Goal: Find specific page/section: Find specific page/section

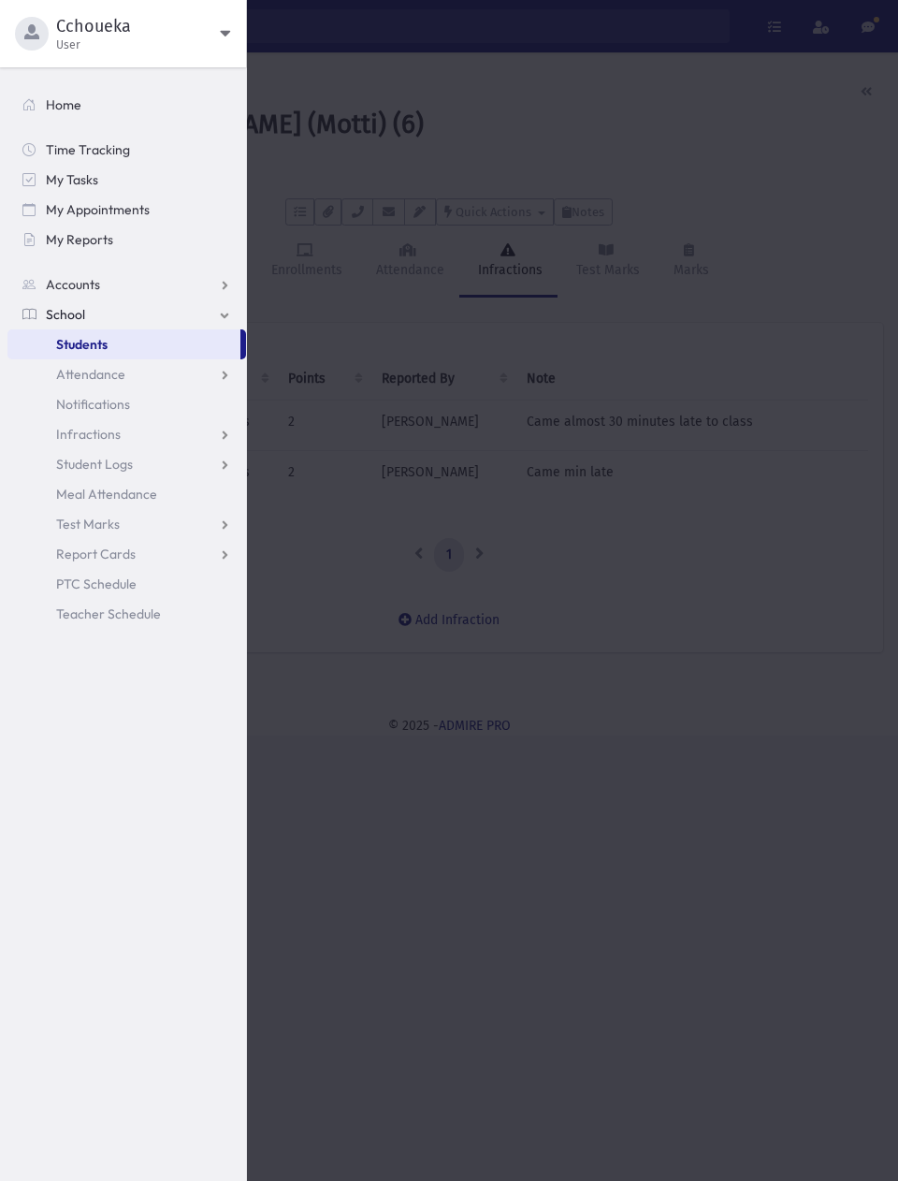
click at [144, 354] on link "Students" at bounding box center [123, 344] width 233 height 30
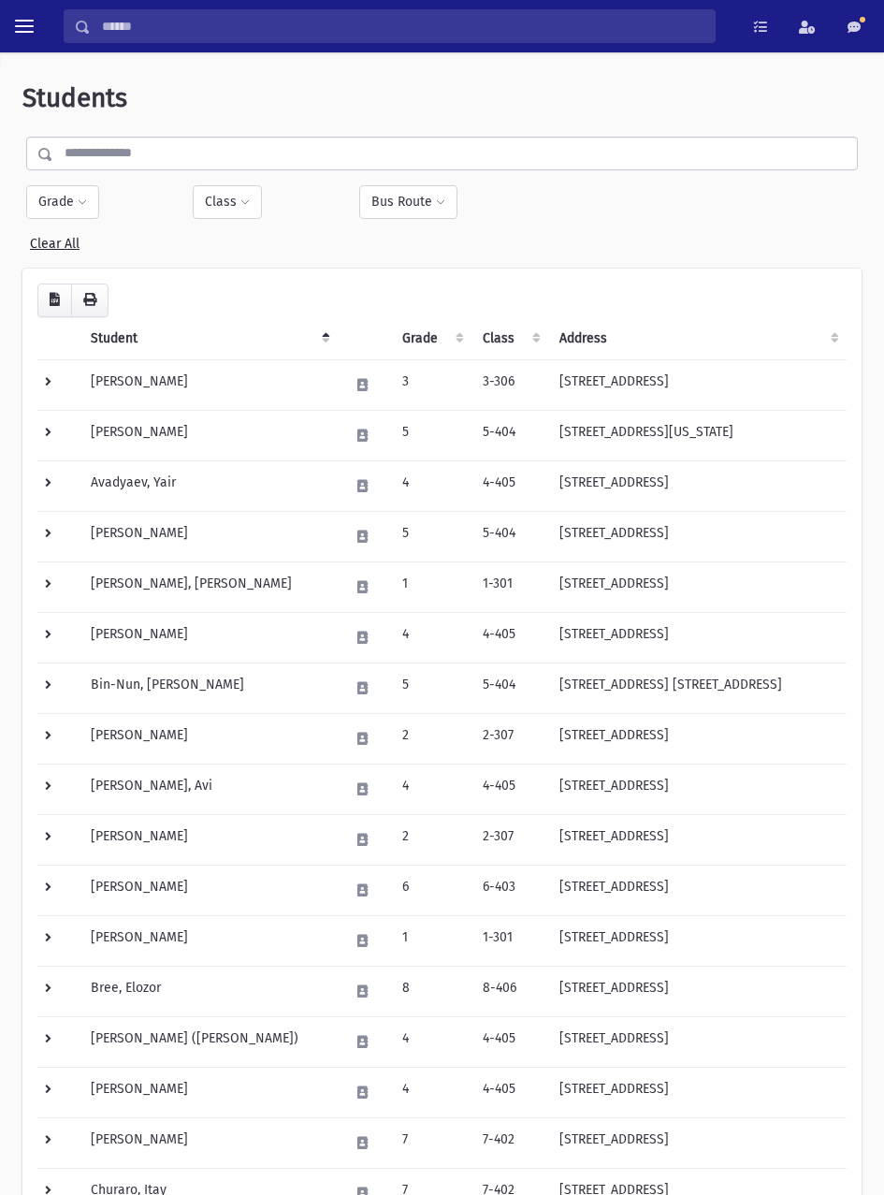
click at [338, 149] on input "text" at bounding box center [455, 154] width 804 height 34
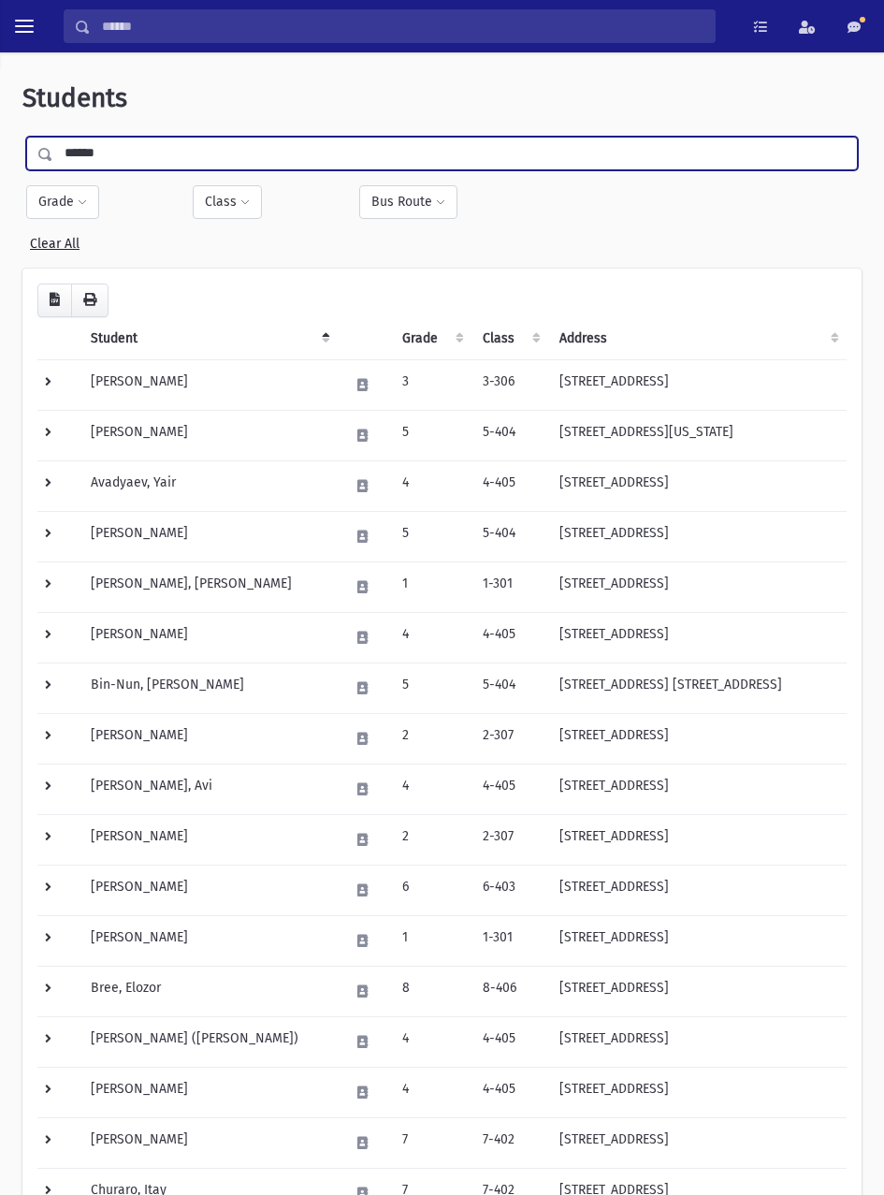
type input "******"
click at [22, 137] on input "submit" at bounding box center [48, 149] width 52 height 25
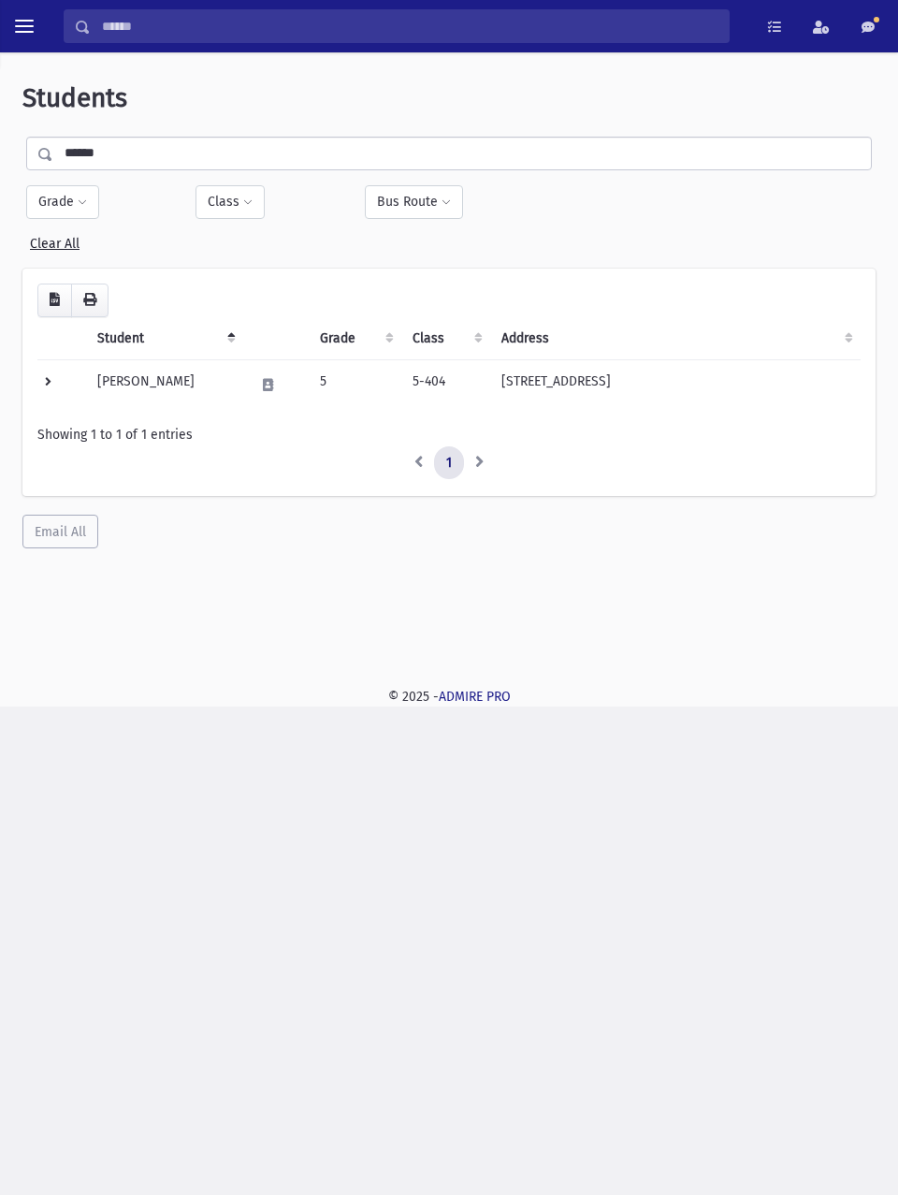
click at [156, 382] on td "[PERSON_NAME]" at bounding box center [164, 384] width 156 height 51
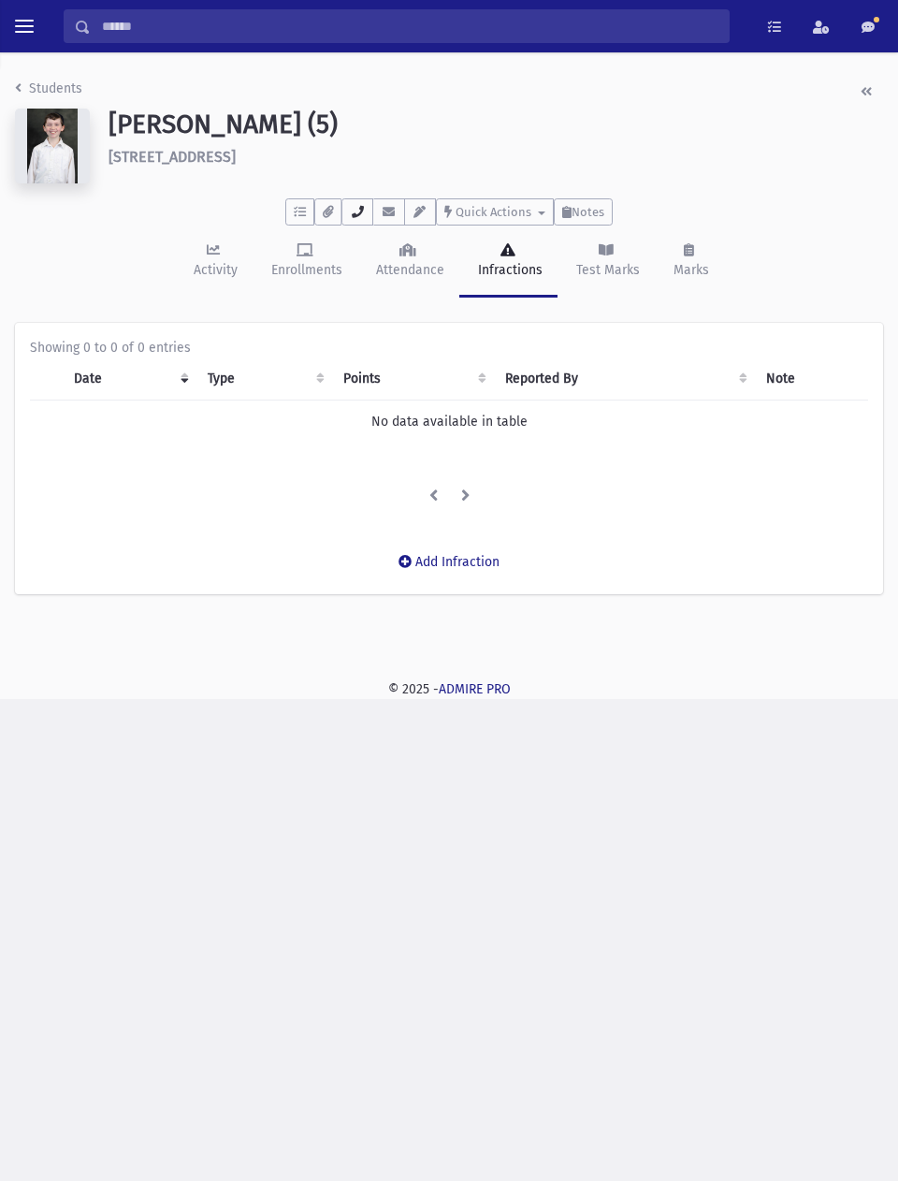
click at [357, 212] on icon "button" at bounding box center [357, 212] width 15 height 12
